Goal: Task Accomplishment & Management: Use online tool/utility

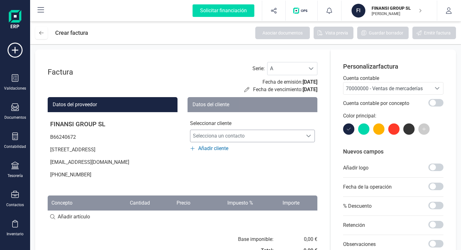
click at [244, 136] on span "Selecciona un contacto" at bounding box center [246, 136] width 112 height 13
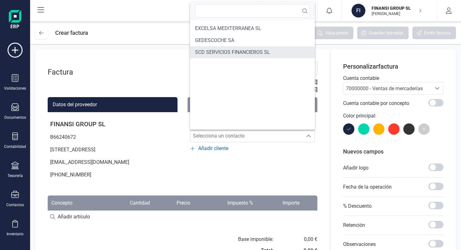
click at [249, 55] on span "SCD SERVICIOS FINANCIEROS SL" at bounding box center [232, 53] width 75 height 8
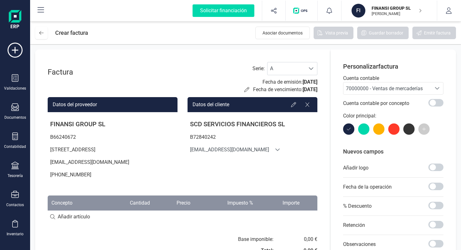
scroll to position [66, 0]
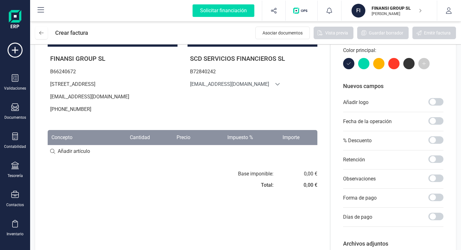
click at [78, 158] on input at bounding box center [183, 151] width 270 height 13
click at [108, 158] on input at bounding box center [183, 151] width 270 height 13
click at [96, 158] on input at bounding box center [183, 151] width 270 height 13
click at [72, 158] on input at bounding box center [183, 151] width 270 height 13
paste input "CPL Finansi Septiembre 2025"
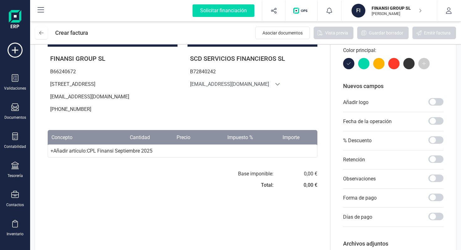
type input "CPL Finansi Septiembre 2025"
click at [227, 154] on div "+ Añadir artículo : CPL Finansi Septiembre 2025" at bounding box center [183, 151] width 270 height 13
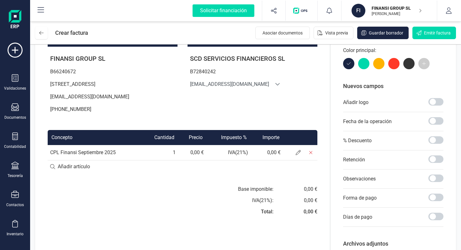
click at [198, 160] on td "0,00 €" at bounding box center [192, 152] width 28 height 15
click at [194, 160] on td "0,00 €" at bounding box center [192, 152] width 28 height 15
click at [195, 173] on input at bounding box center [183, 167] width 270 height 13
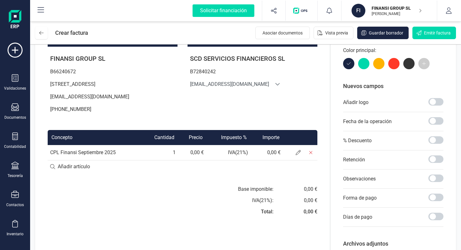
click at [195, 160] on td "0,00 €" at bounding box center [192, 152] width 28 height 15
click at [301, 159] on span at bounding box center [298, 152] width 13 height 13
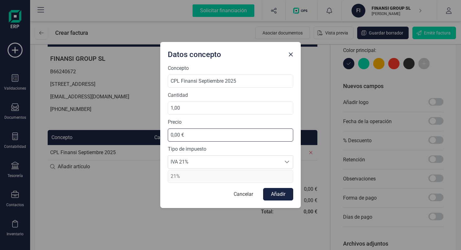
click at [192, 134] on input "0,00 €" at bounding box center [230, 135] width 125 height 13
click at [174, 135] on input "0,00 €" at bounding box center [230, 135] width 125 height 13
click at [173, 135] on input "0,00 €" at bounding box center [230, 135] width 125 height 13
click at [172, 135] on input "0,00 €" at bounding box center [230, 135] width 125 height 13
type input "72,00 €"
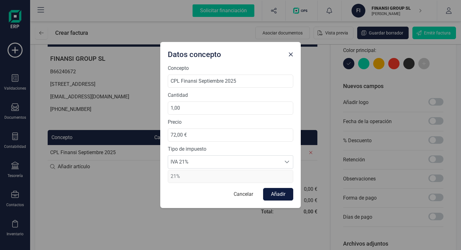
click at [280, 195] on button "Añadir" at bounding box center [278, 194] width 30 height 13
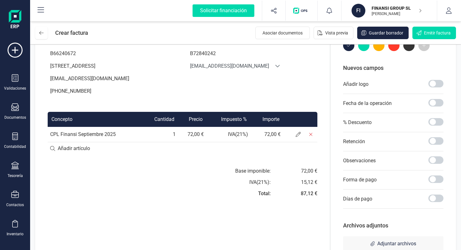
scroll to position [104, 0]
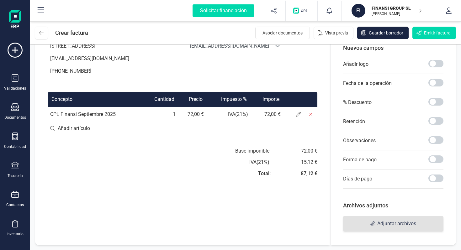
click at [365, 223] on span "Adjuntar archivos" at bounding box center [393, 223] width 100 height 15
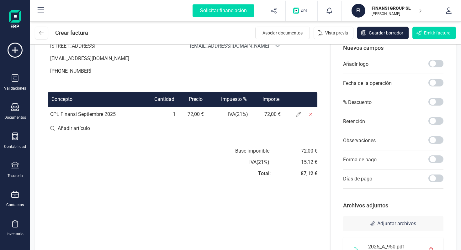
scroll to position [134, 0]
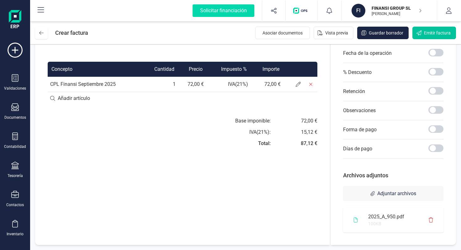
click at [440, 30] on span "Emitir factura" at bounding box center [437, 33] width 27 height 6
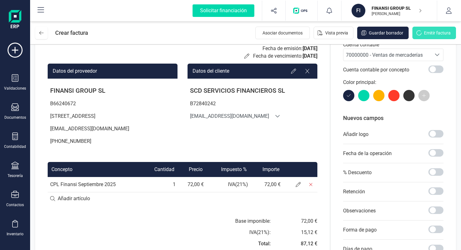
scroll to position [0, 0]
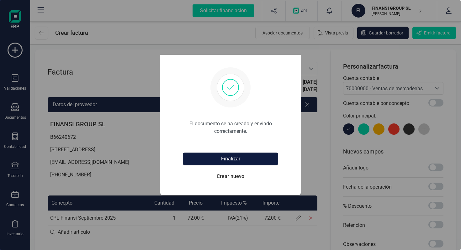
click at [228, 161] on button "Finalizar" at bounding box center [230, 159] width 95 height 13
